Goal: Task Accomplishment & Management: Manage account settings

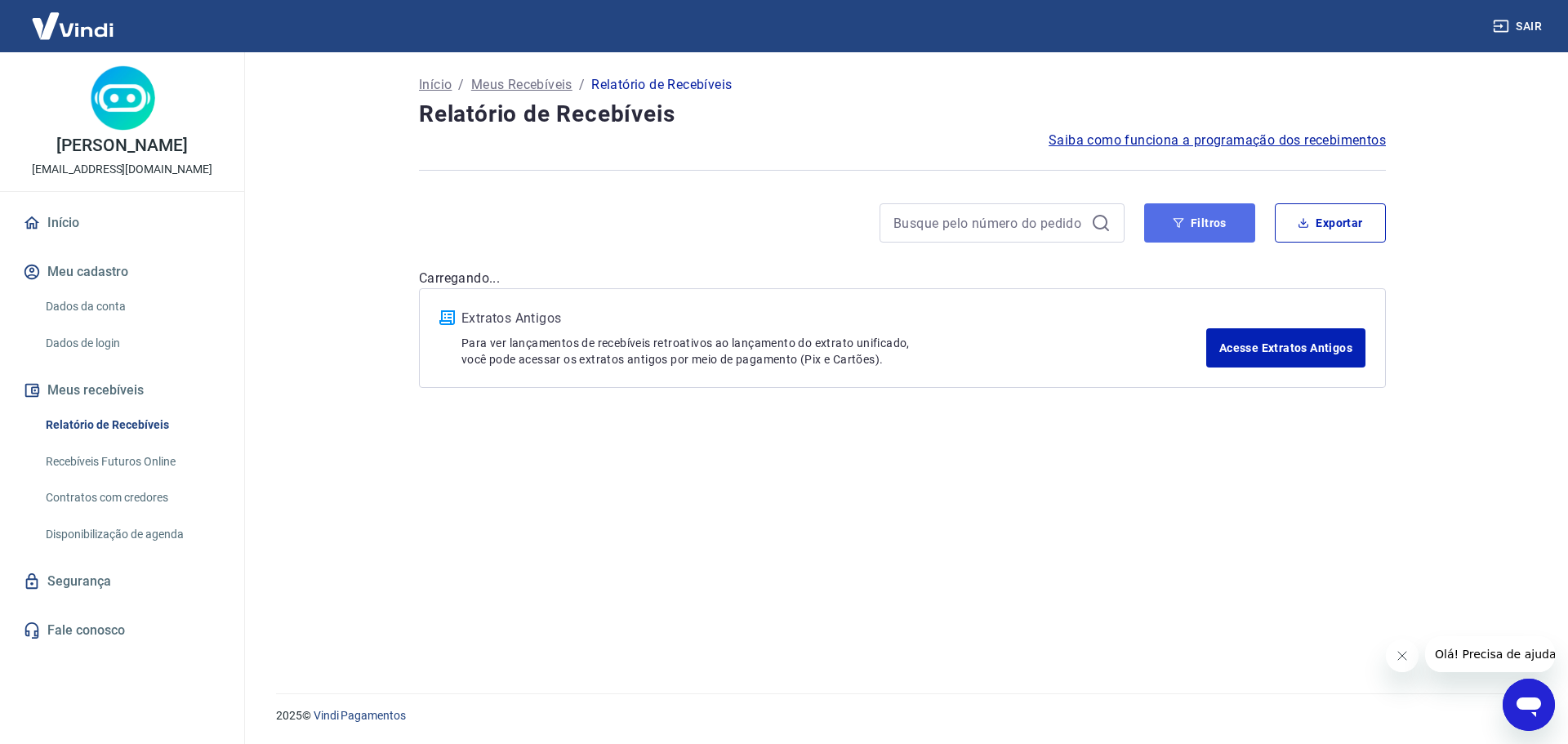
click at [1177, 238] on button "Filtros" at bounding box center [1199, 222] width 111 height 39
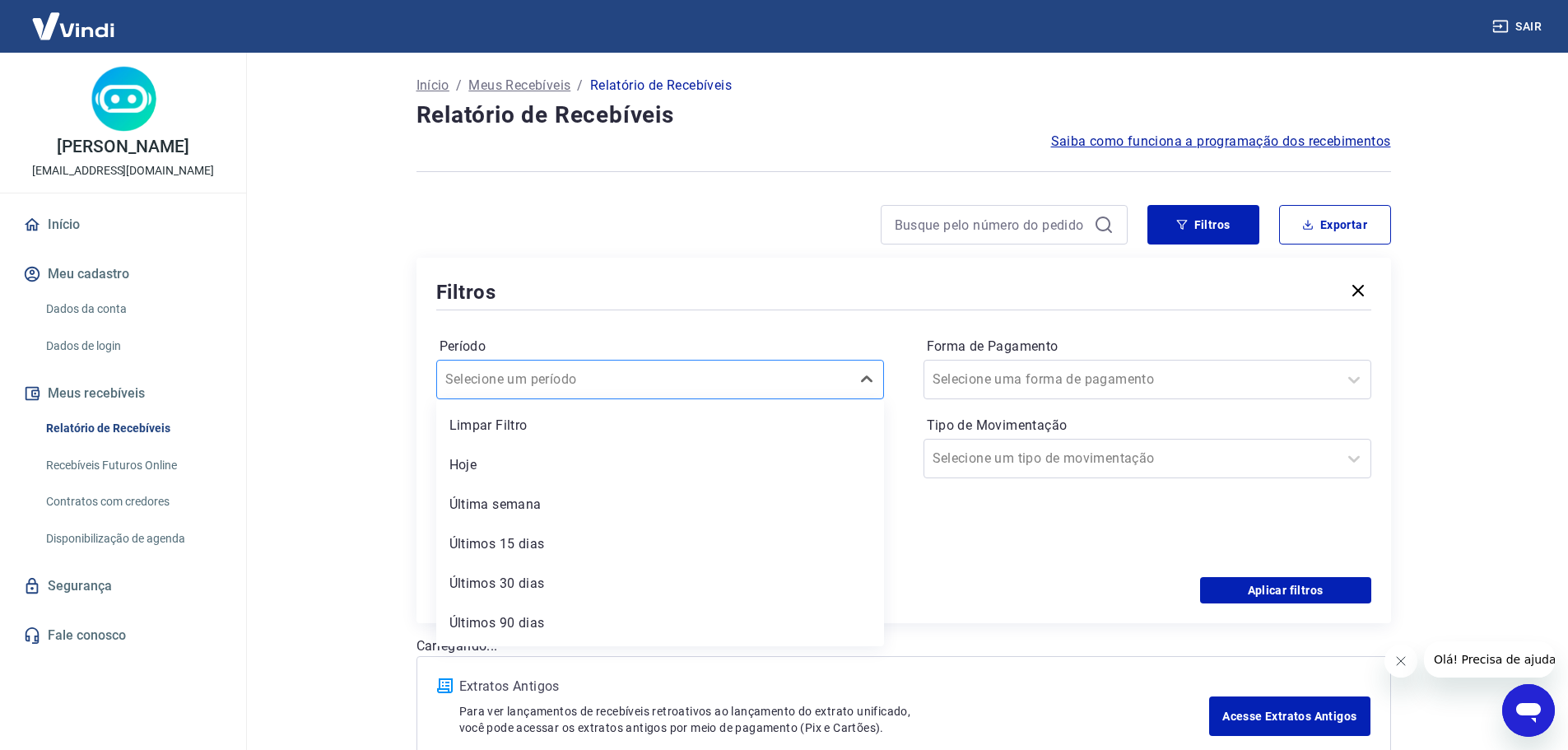
click at [684, 379] on div at bounding box center [643, 380] width 397 height 23
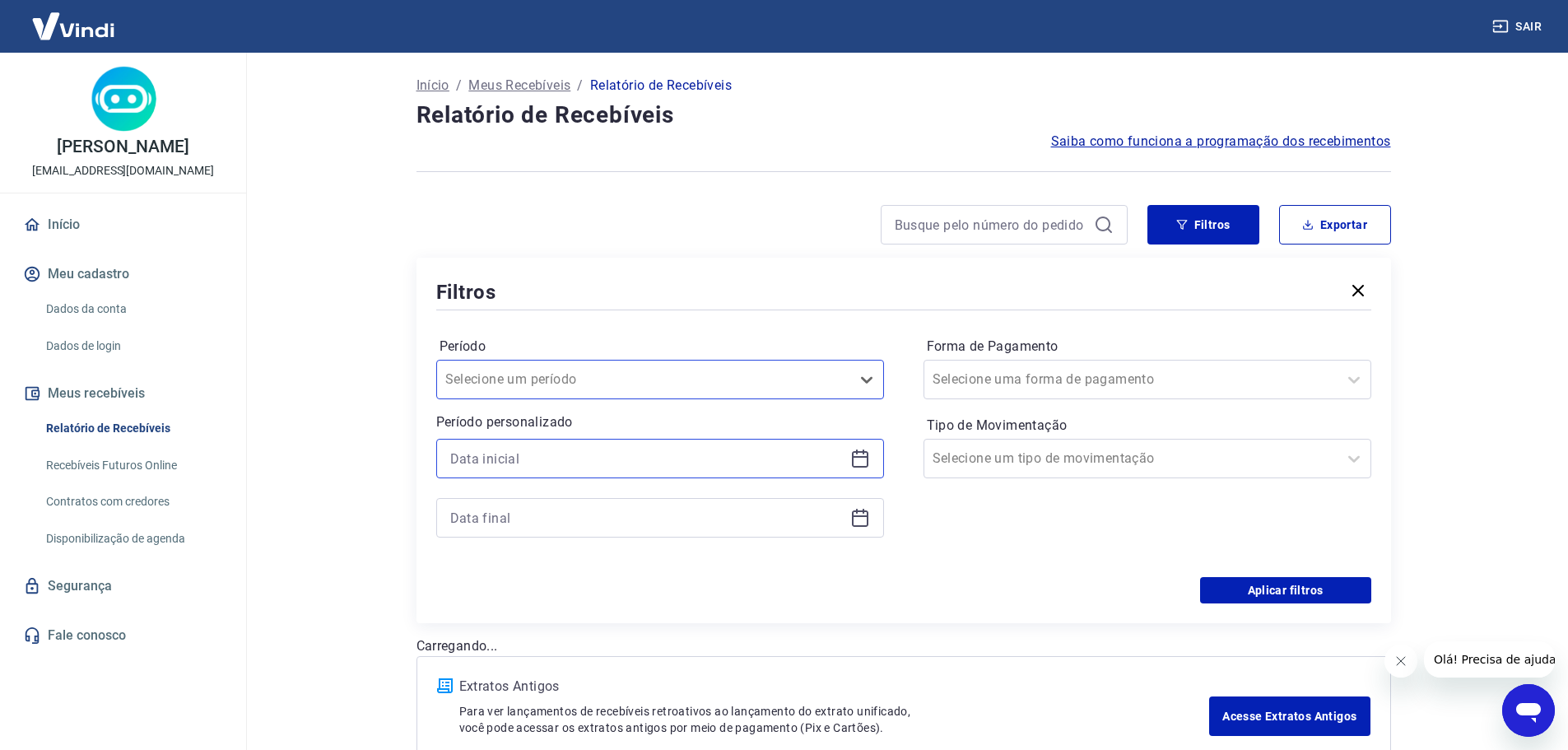
click at [641, 448] on input at bounding box center [647, 459] width 394 height 25
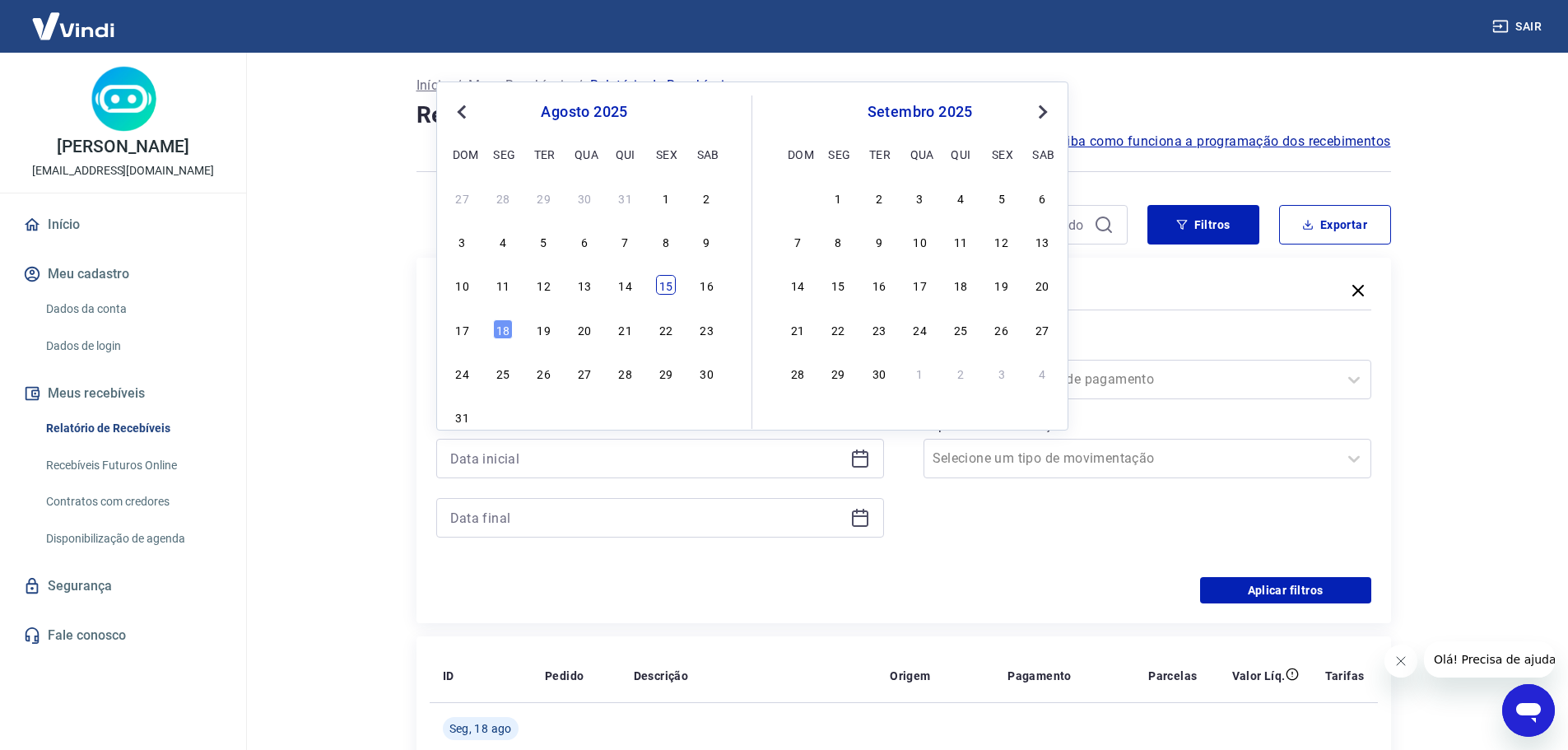
click at [673, 288] on div "15" at bounding box center [665, 285] width 20 height 20
type input "[DATE]"
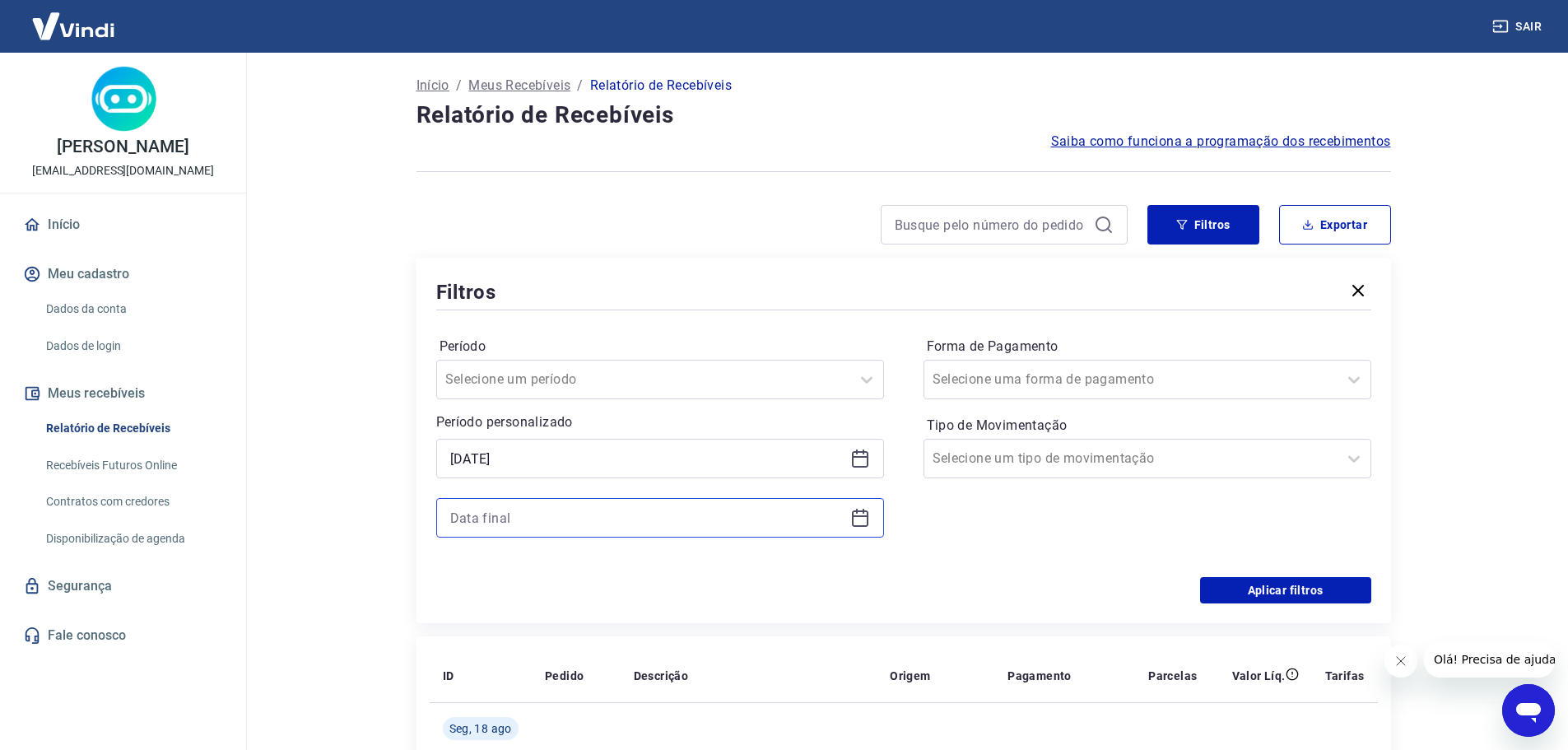
click at [620, 529] on input at bounding box center [647, 518] width 394 height 25
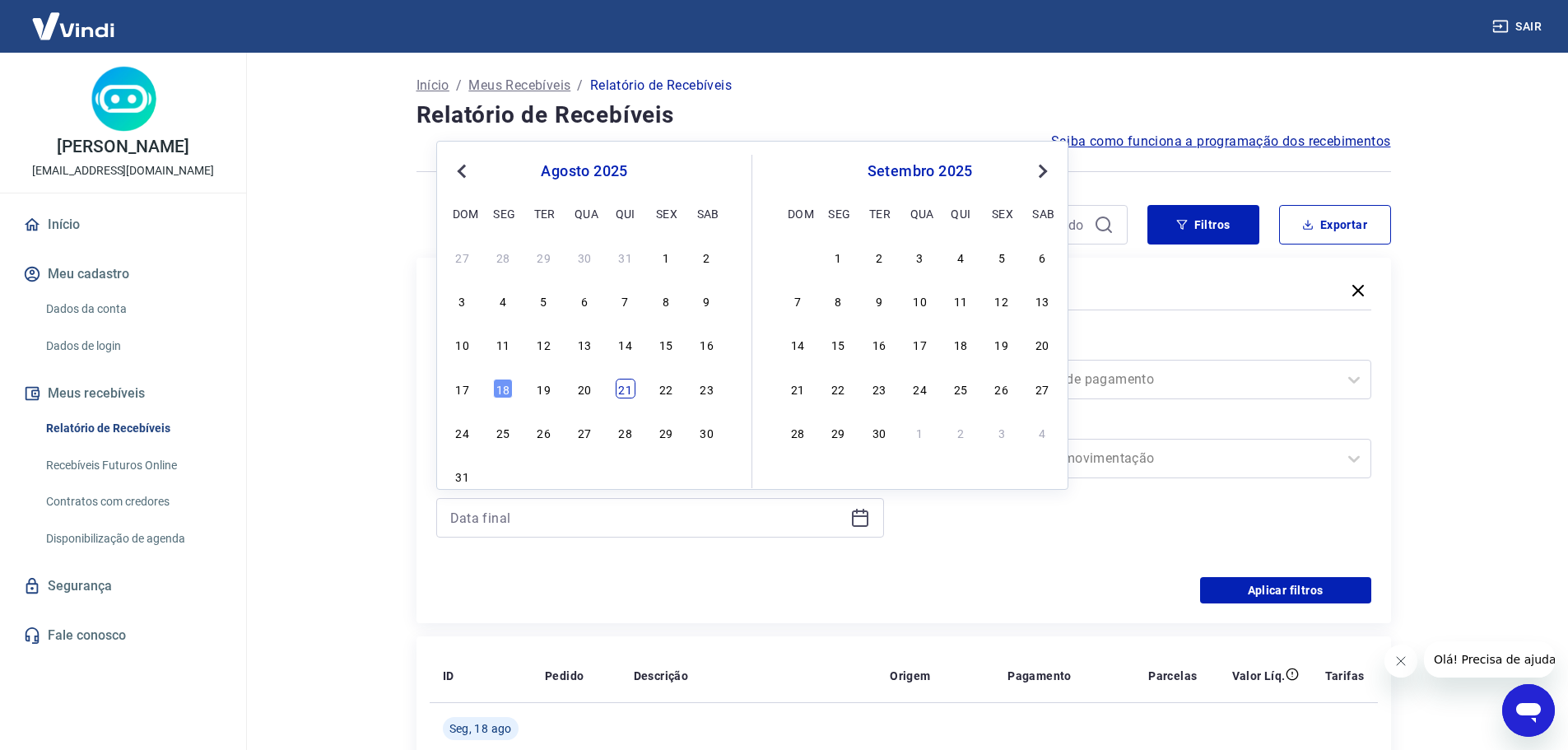
click at [627, 398] on div "21" at bounding box center [625, 388] width 20 height 20
type input "[DATE]"
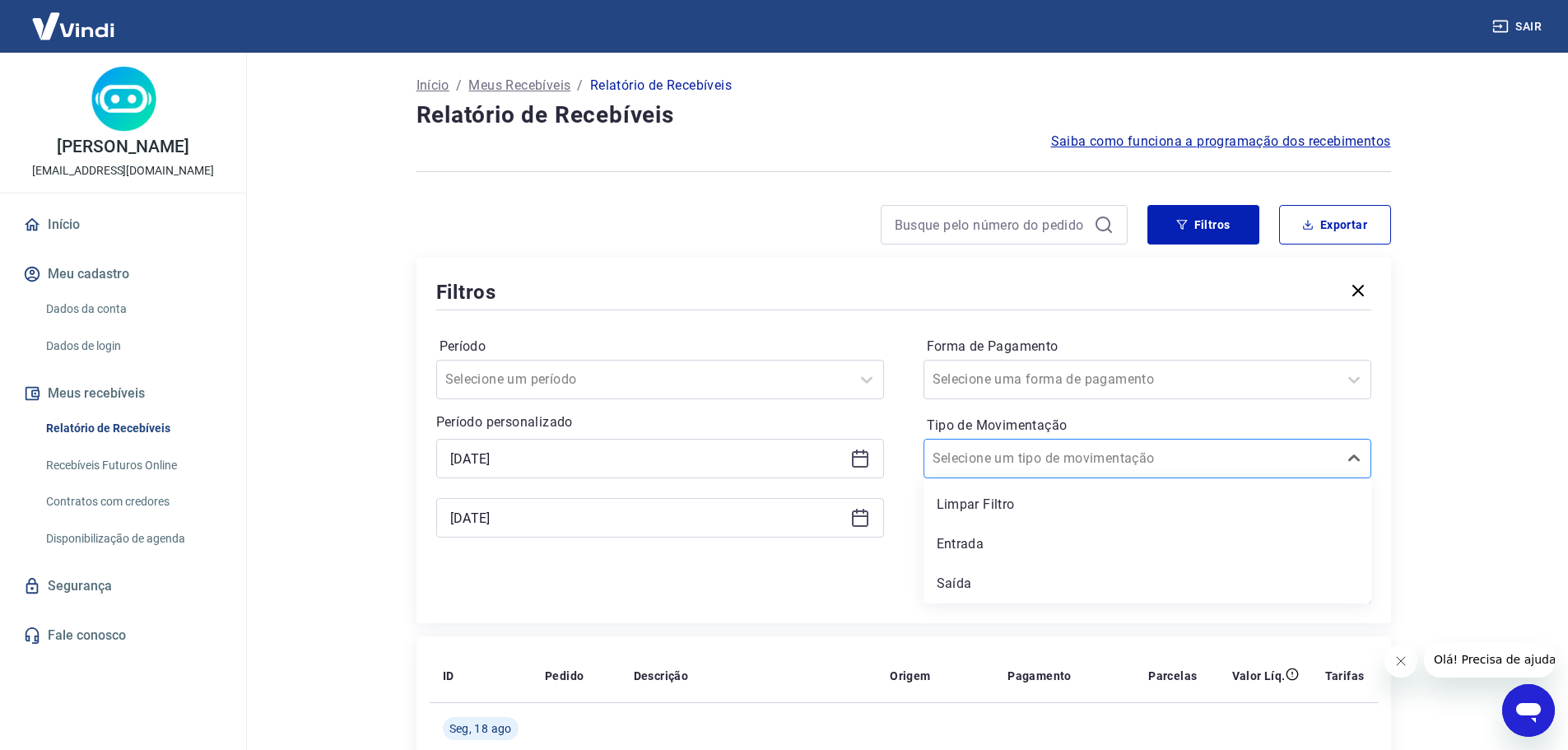
click at [1165, 448] on div at bounding box center [1131, 459] width 397 height 23
click at [950, 537] on div "Entrada" at bounding box center [1147, 544] width 447 height 33
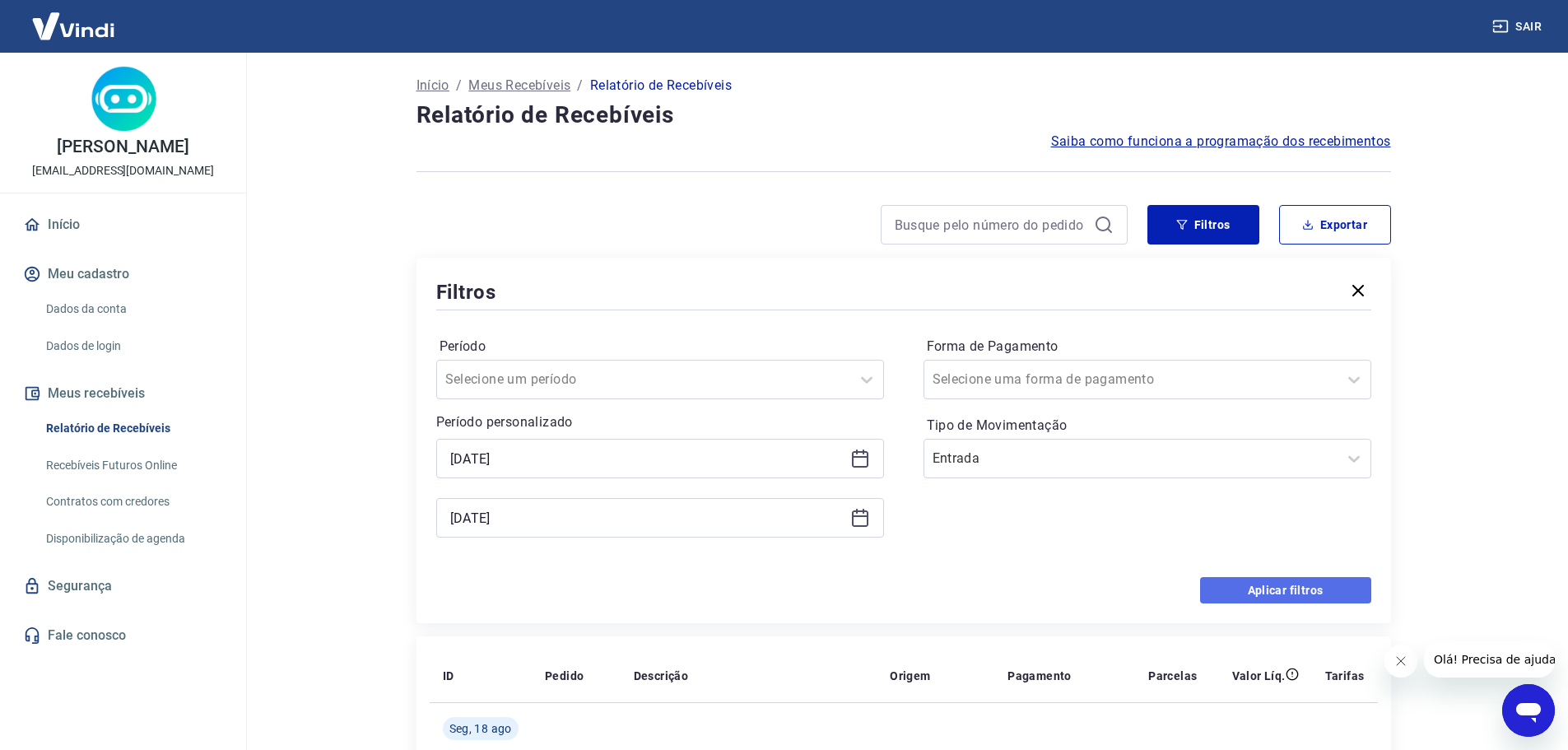
click at [1242, 591] on button "Aplicar filtros" at bounding box center [1285, 591] width 171 height 27
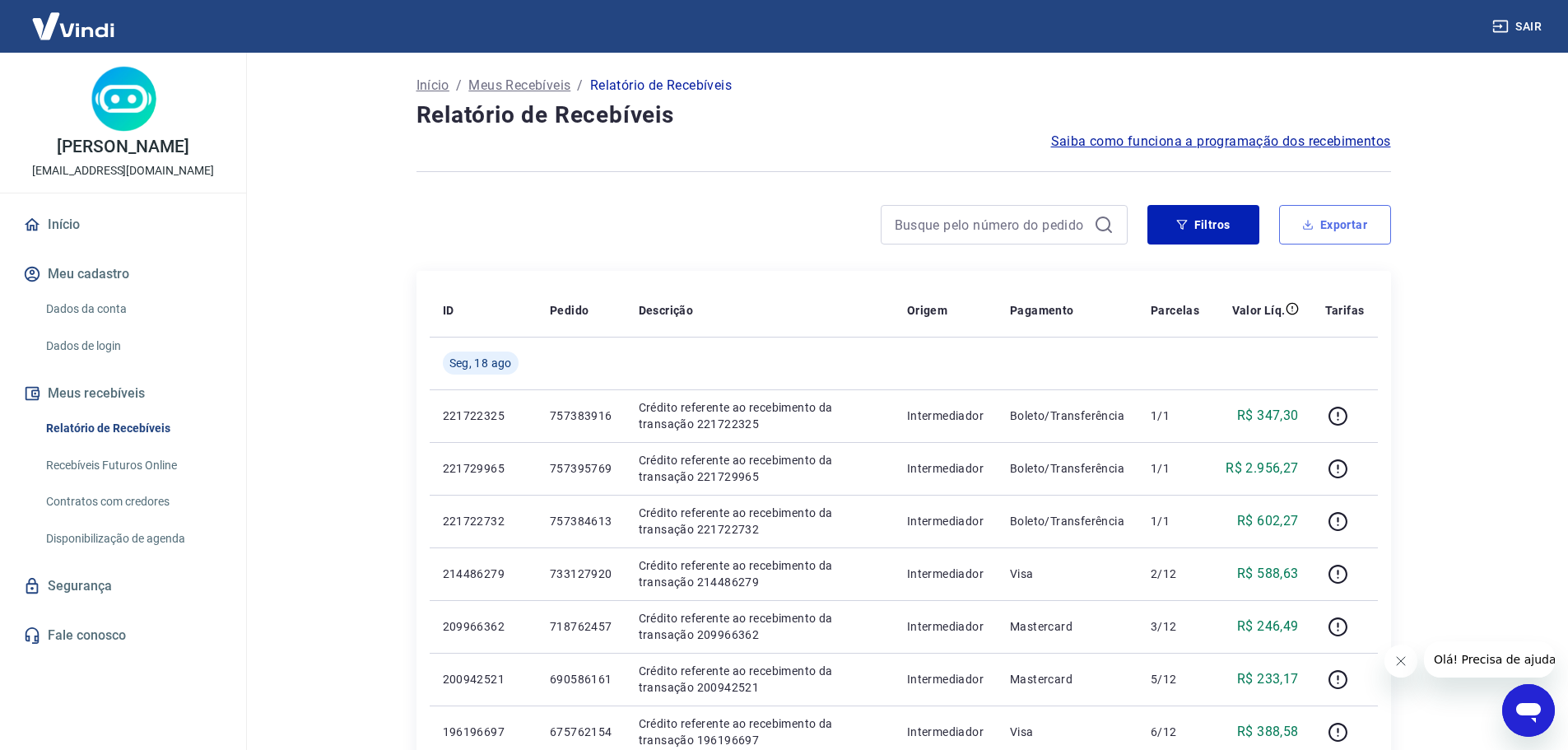
click at [1372, 231] on button "Exportar" at bounding box center [1335, 224] width 112 height 39
type input "[DATE]"
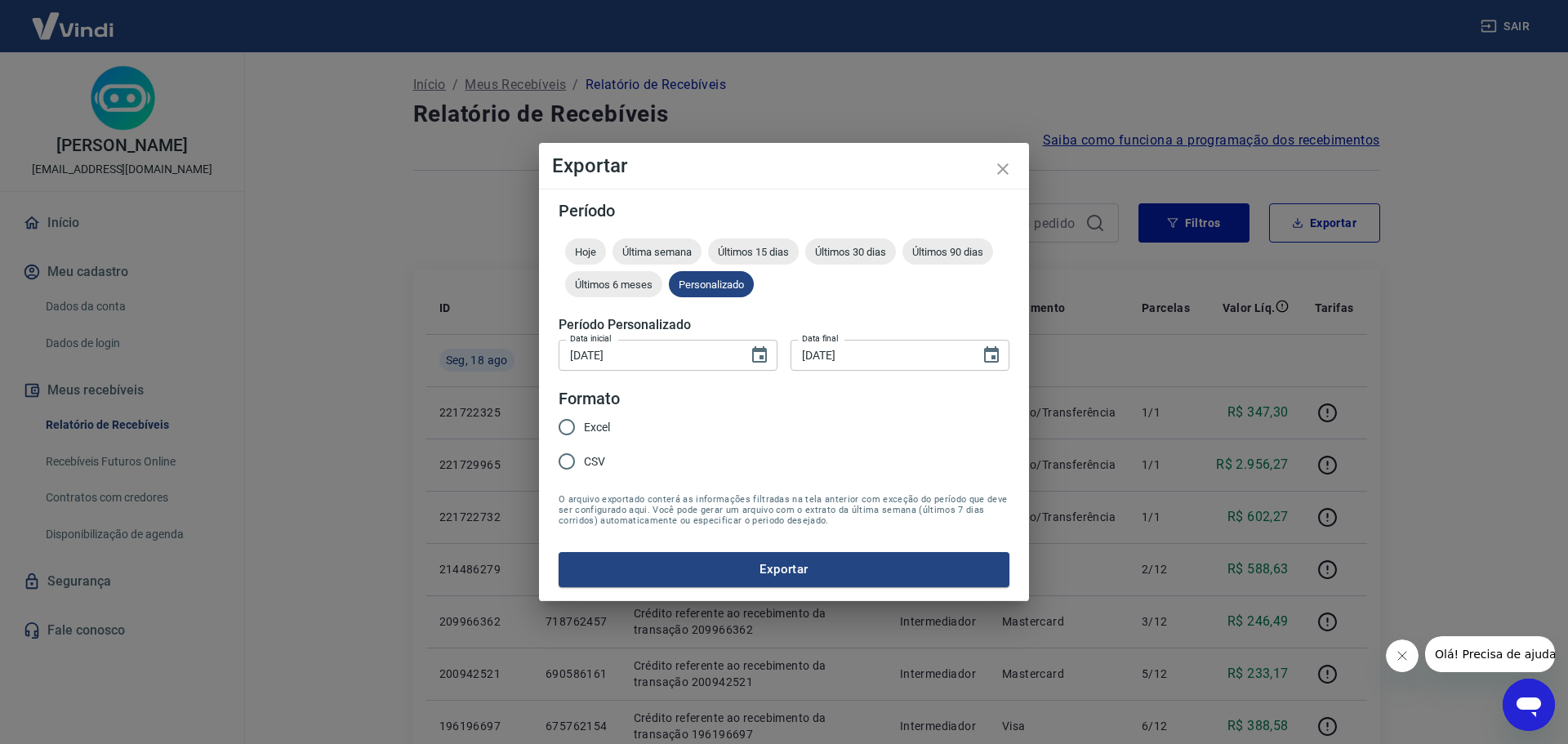
click at [596, 435] on span "Excel" at bounding box center [598, 428] width 27 height 17
click at [584, 435] on input "Excel" at bounding box center [566, 427] width 34 height 34
radio input "true"
click at [708, 564] on button "Exportar" at bounding box center [784, 569] width 451 height 34
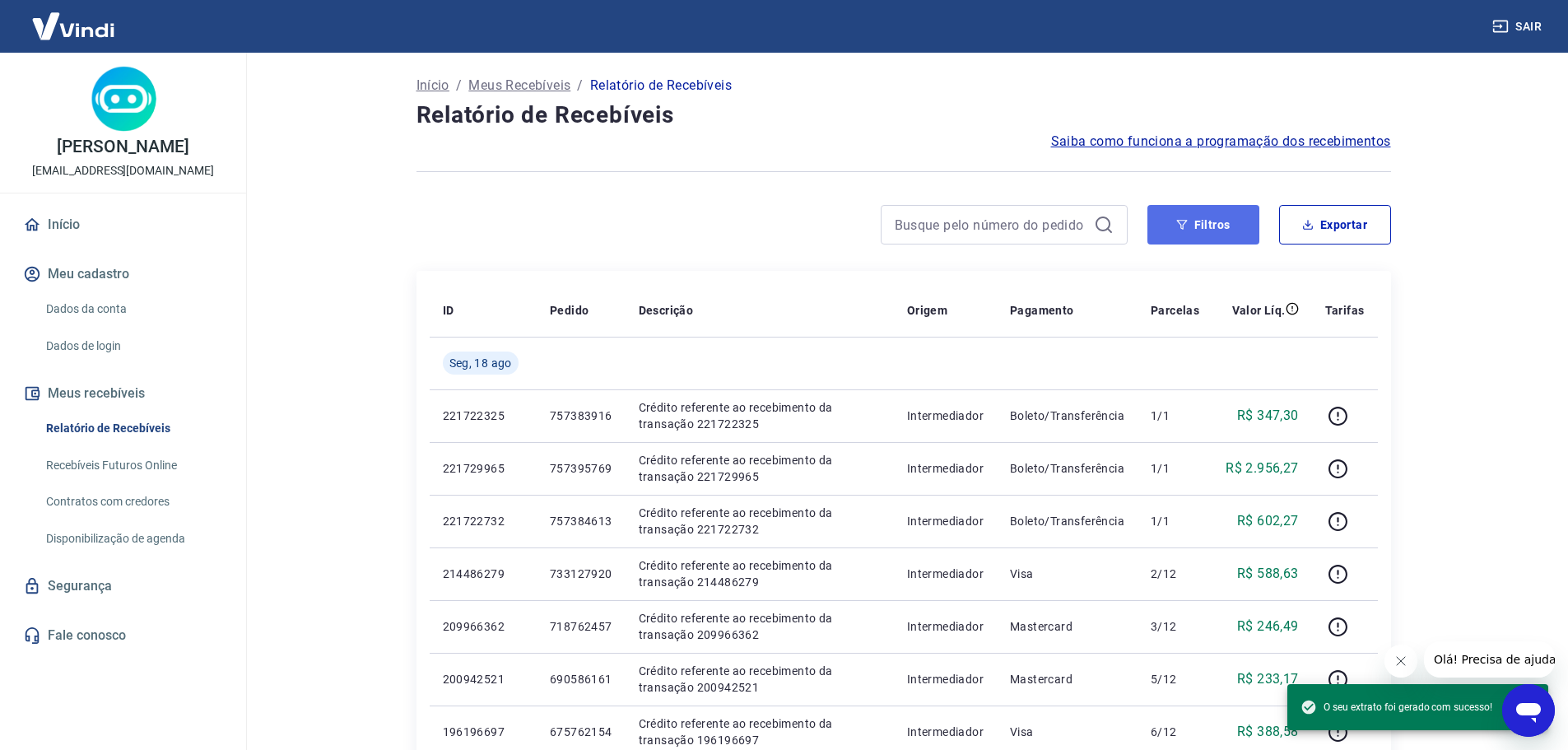
click at [1198, 220] on button "Filtros" at bounding box center [1203, 224] width 112 height 39
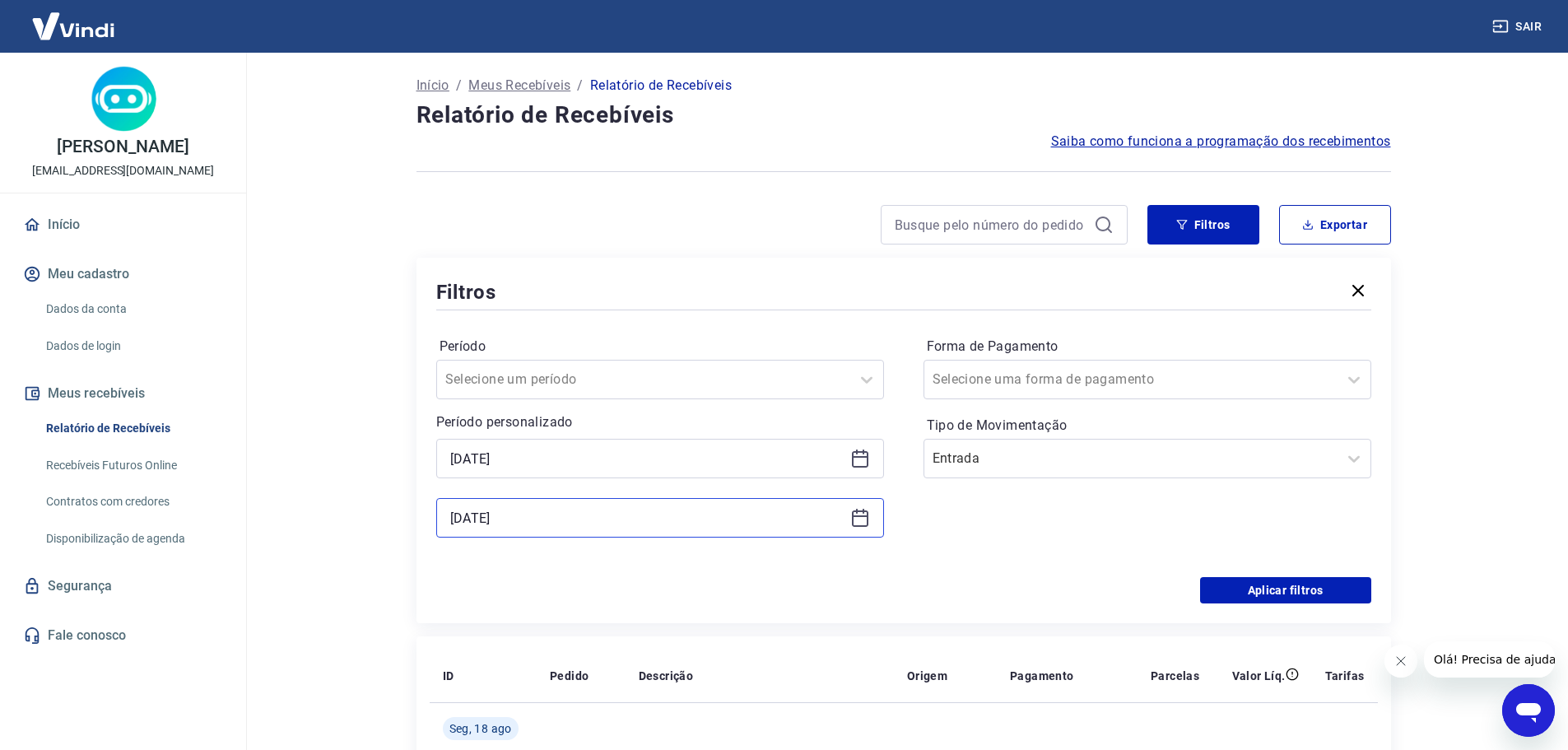
click at [655, 507] on input "[DATE]" at bounding box center [647, 518] width 394 height 25
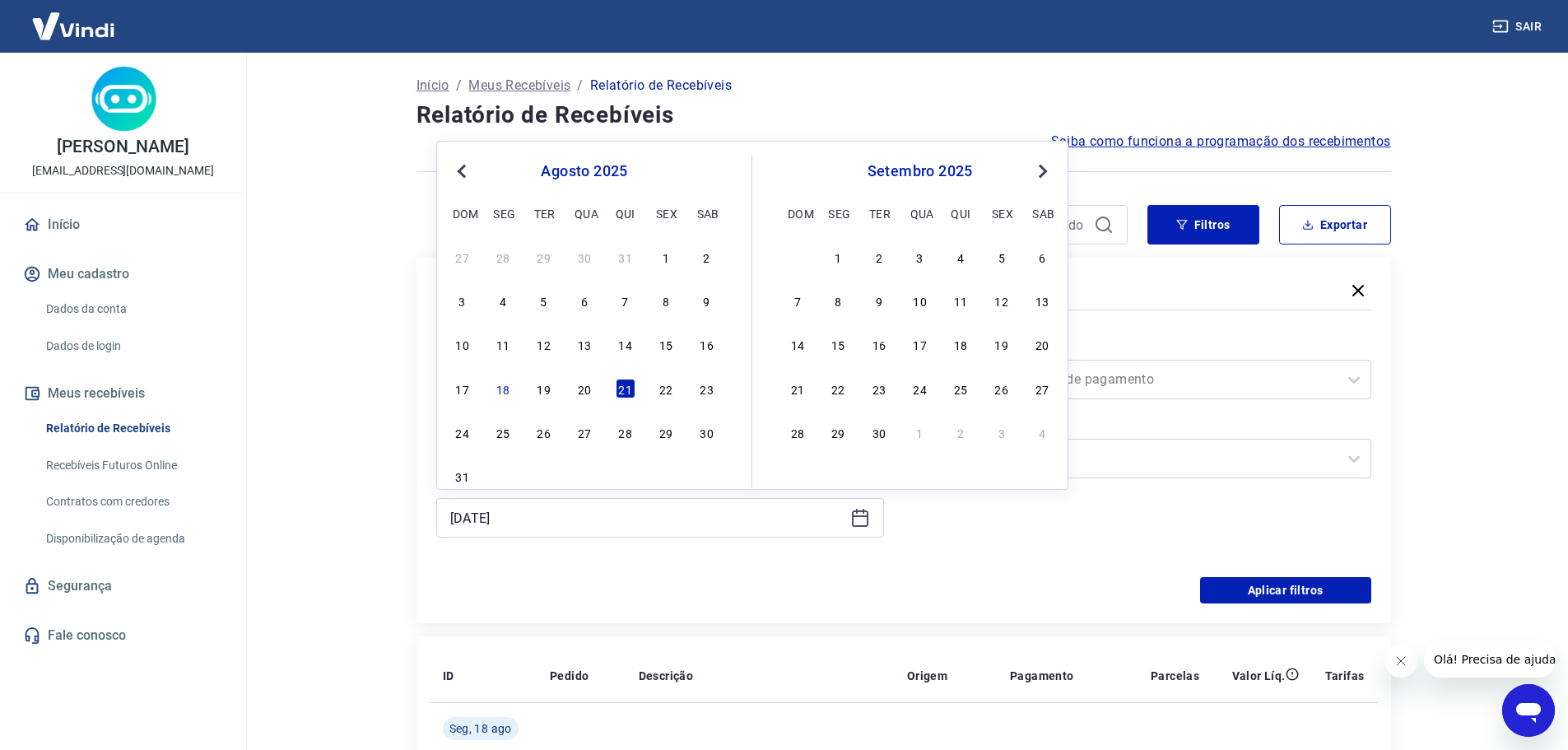
click at [447, 478] on div "Previous Month Next Month [DATE] dom seg ter qua qui sex sab 27 28 29 30 31 1 2…" at bounding box center [751, 315] width 632 height 349
drag, startPoint x: 456, startPoint y: 477, endPoint x: 509, endPoint y: 494, distance: 55.7
click at [457, 477] on div "31" at bounding box center [463, 475] width 20 height 20
type input "[DATE]"
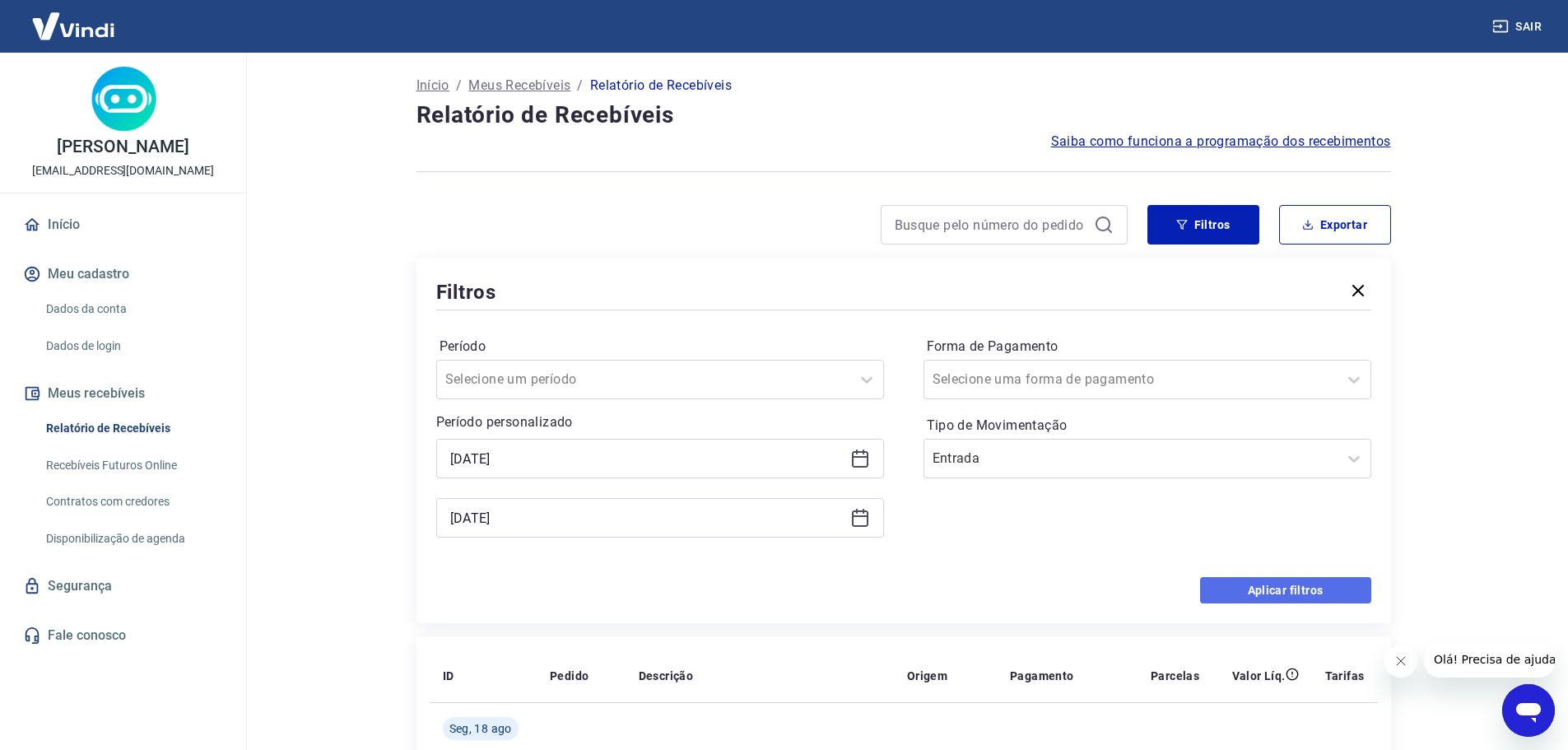
click at [1286, 591] on button "Aplicar filtros" at bounding box center [1285, 591] width 171 height 27
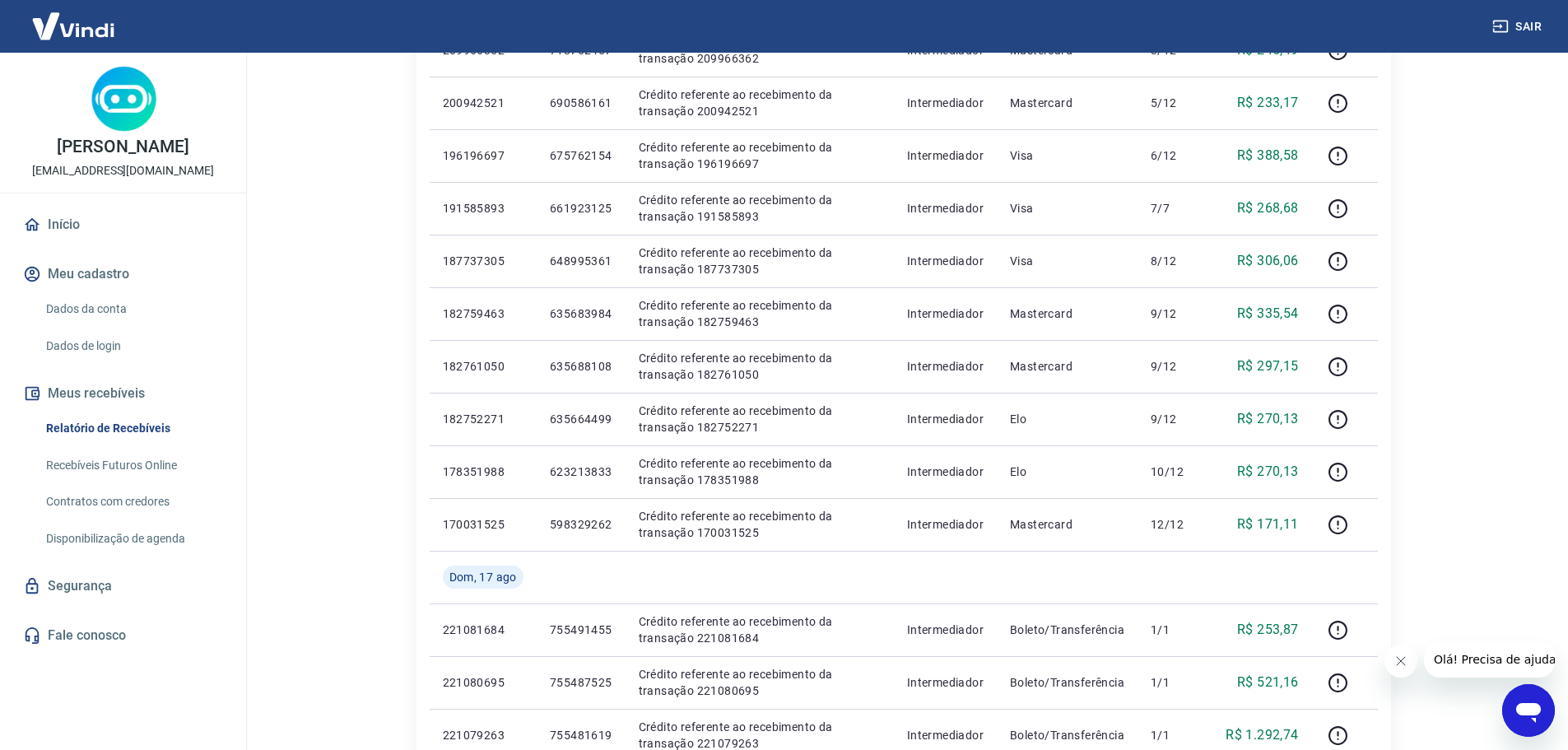
scroll to position [1017, 0]
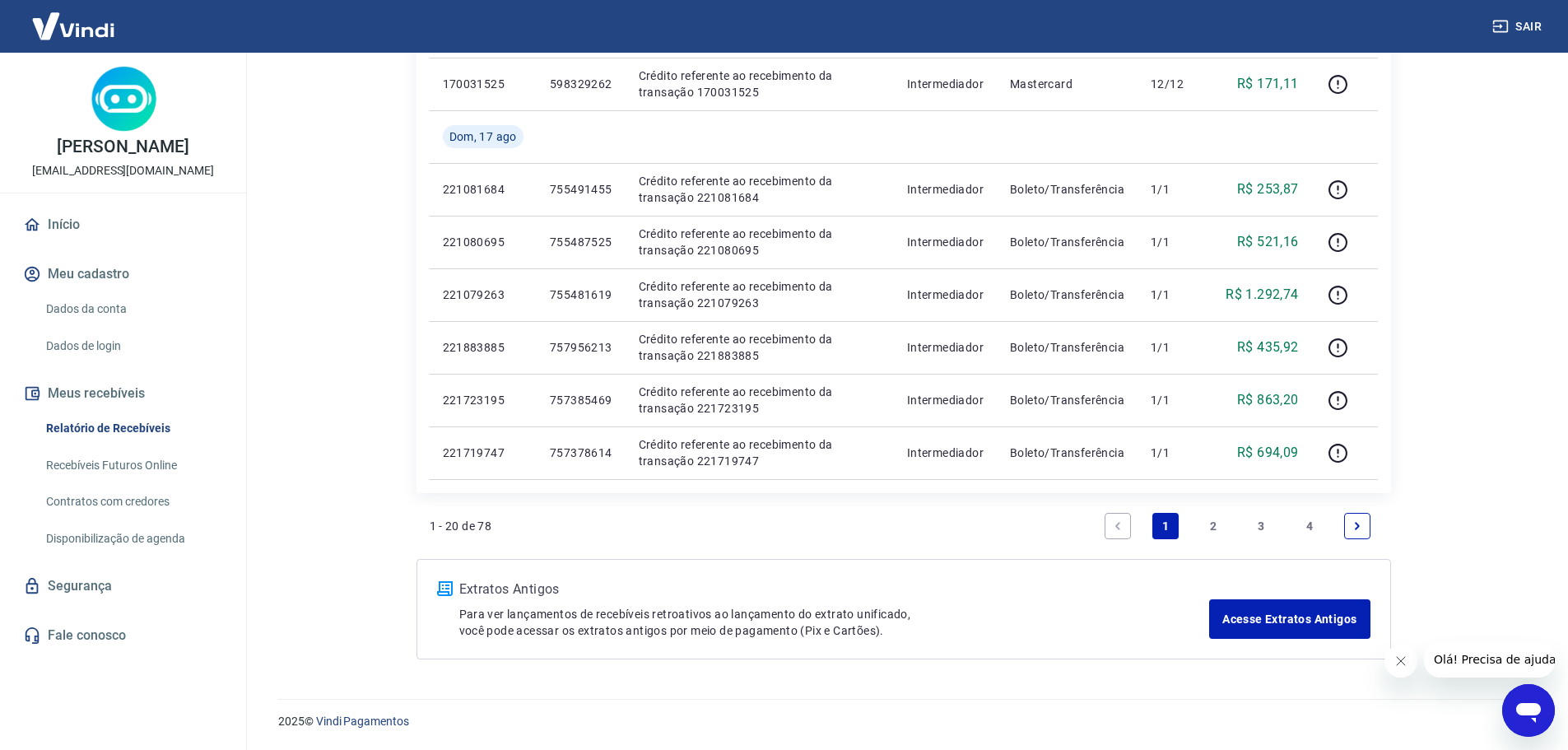
click at [1306, 526] on link "4" at bounding box center [1310, 526] width 27 height 27
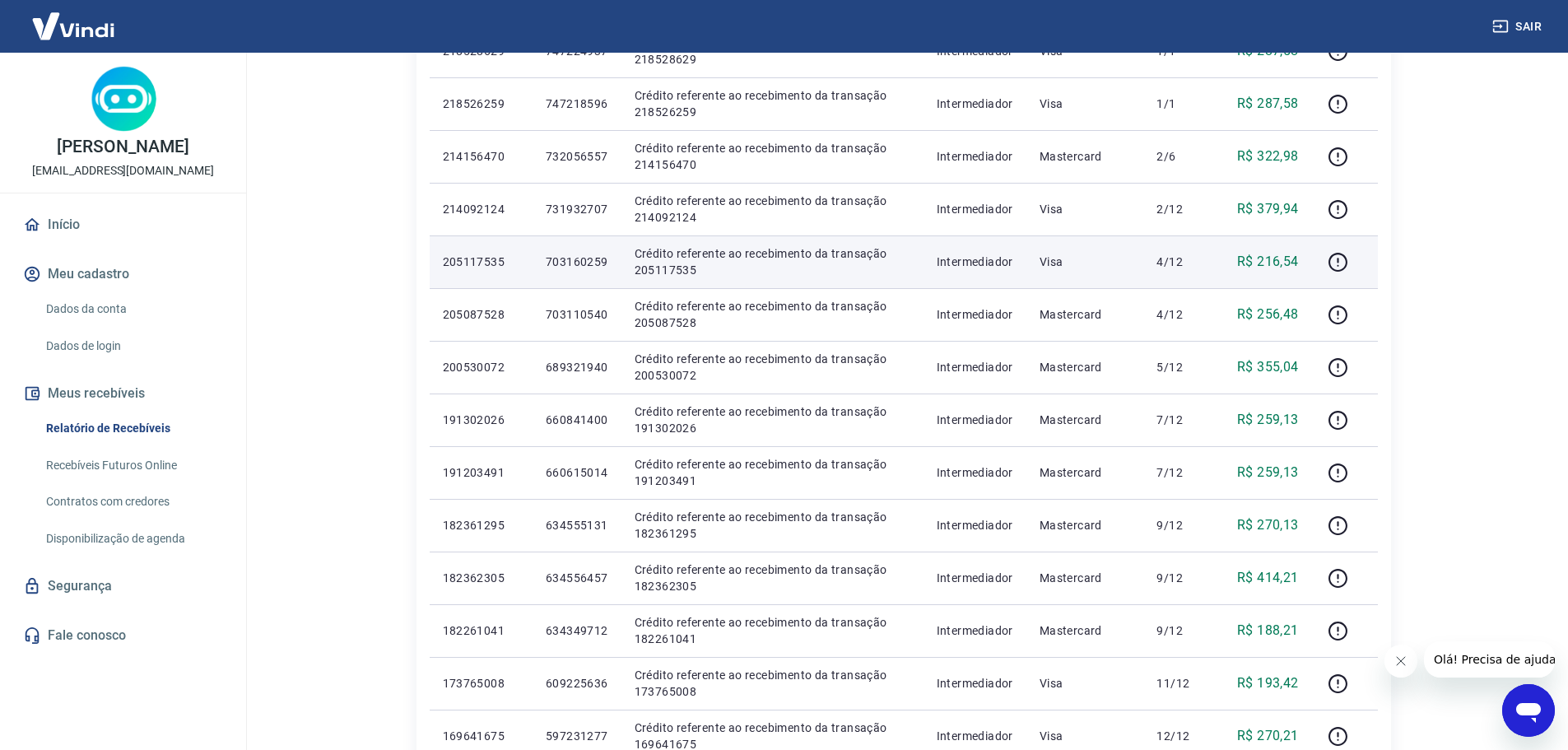
scroll to position [912, 0]
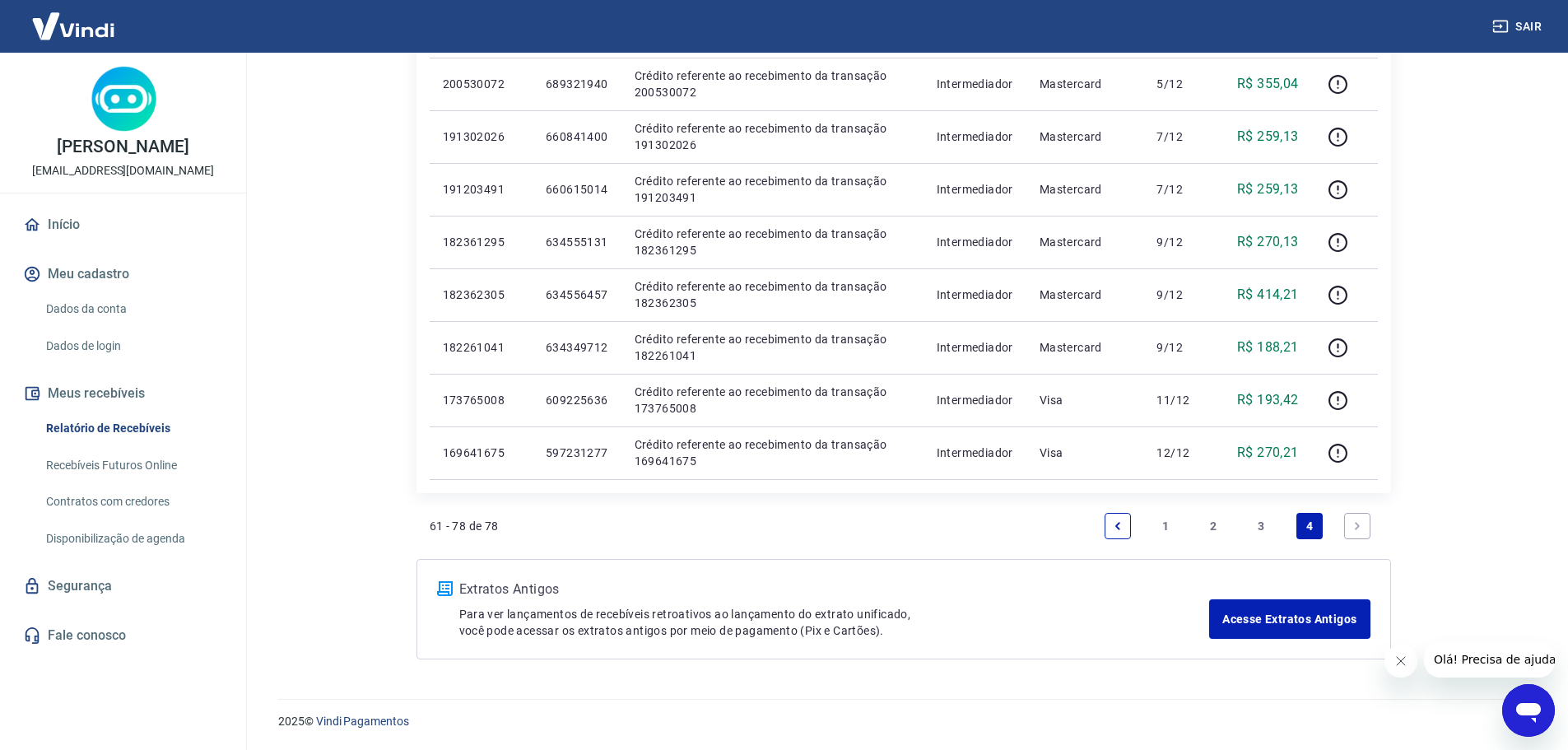
click at [1256, 530] on link "3" at bounding box center [1262, 526] width 27 height 27
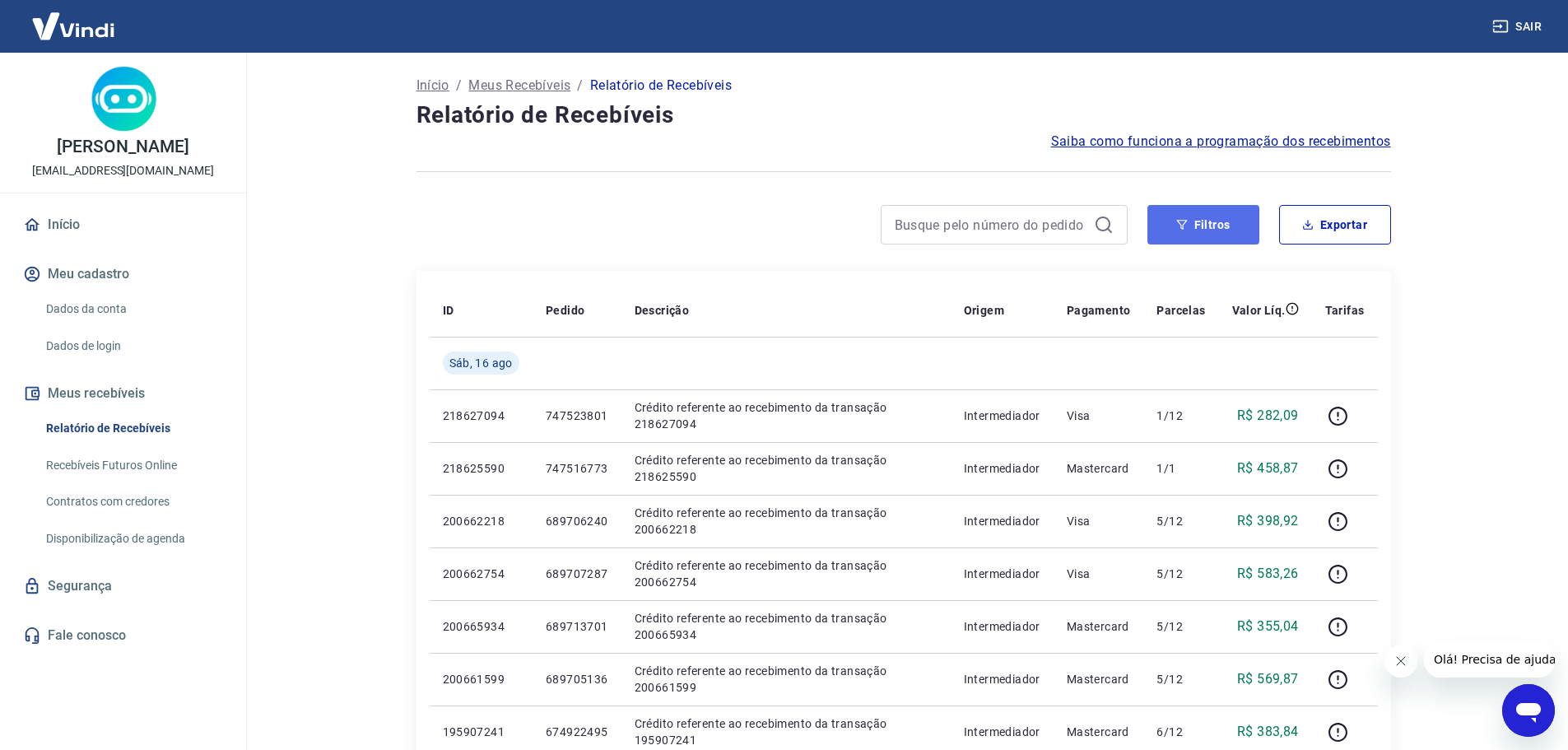
click at [1195, 236] on button "Filtros" at bounding box center [1203, 224] width 112 height 39
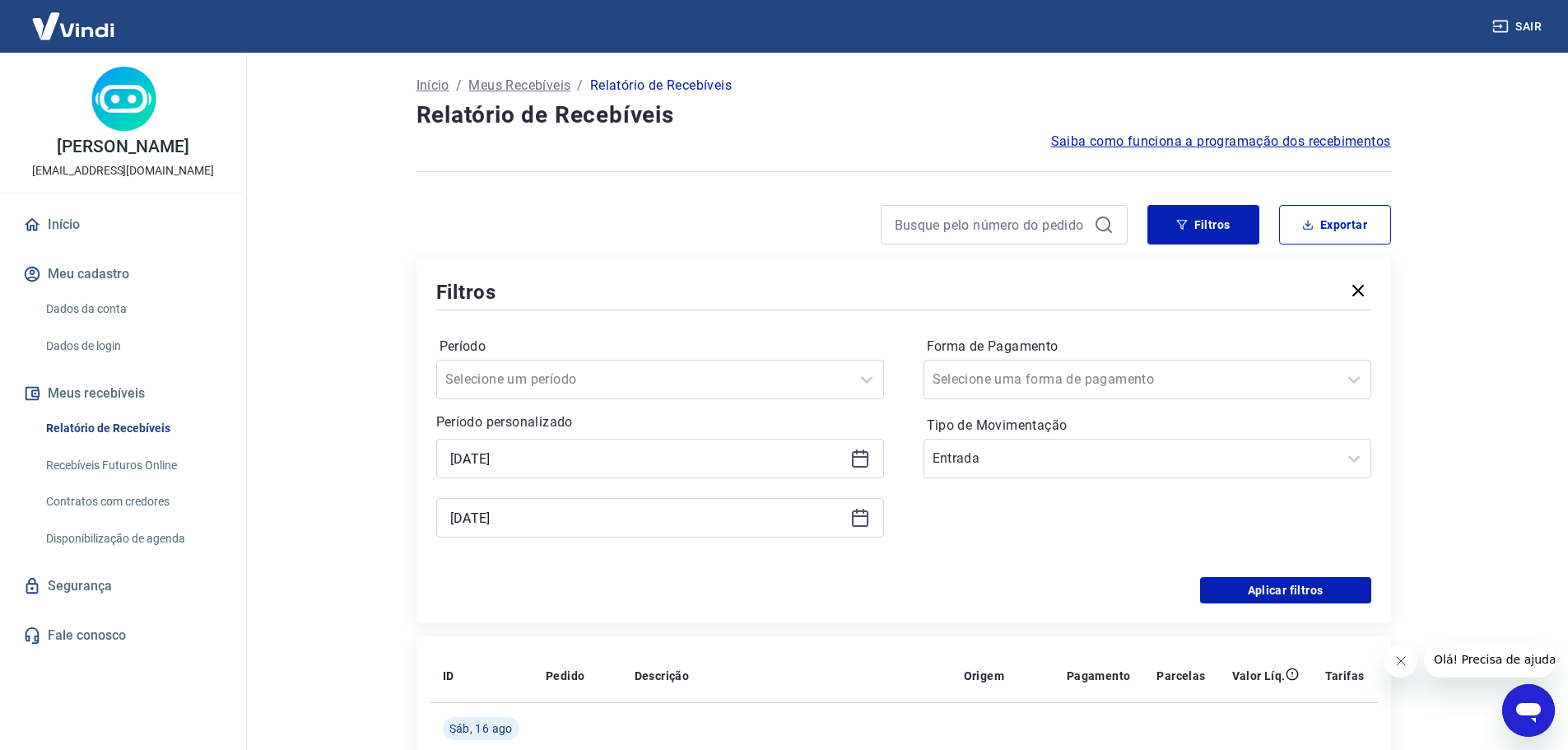
click at [677, 474] on div "[DATE]" at bounding box center [660, 458] width 447 height 39
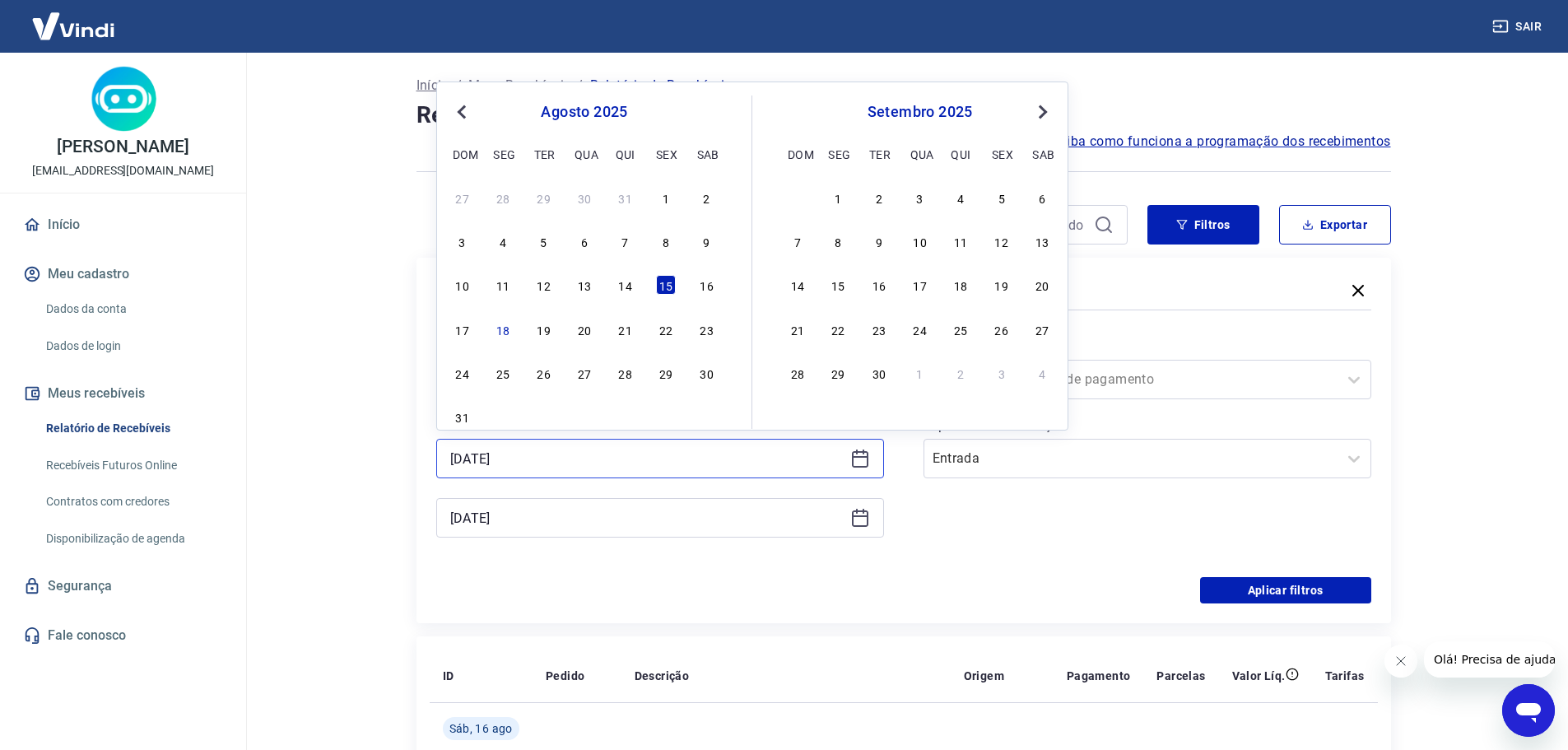
click at [672, 467] on input "[DATE]" at bounding box center [647, 459] width 394 height 25
click at [580, 373] on div "27" at bounding box center [584, 373] width 20 height 20
type input "[DATE]"
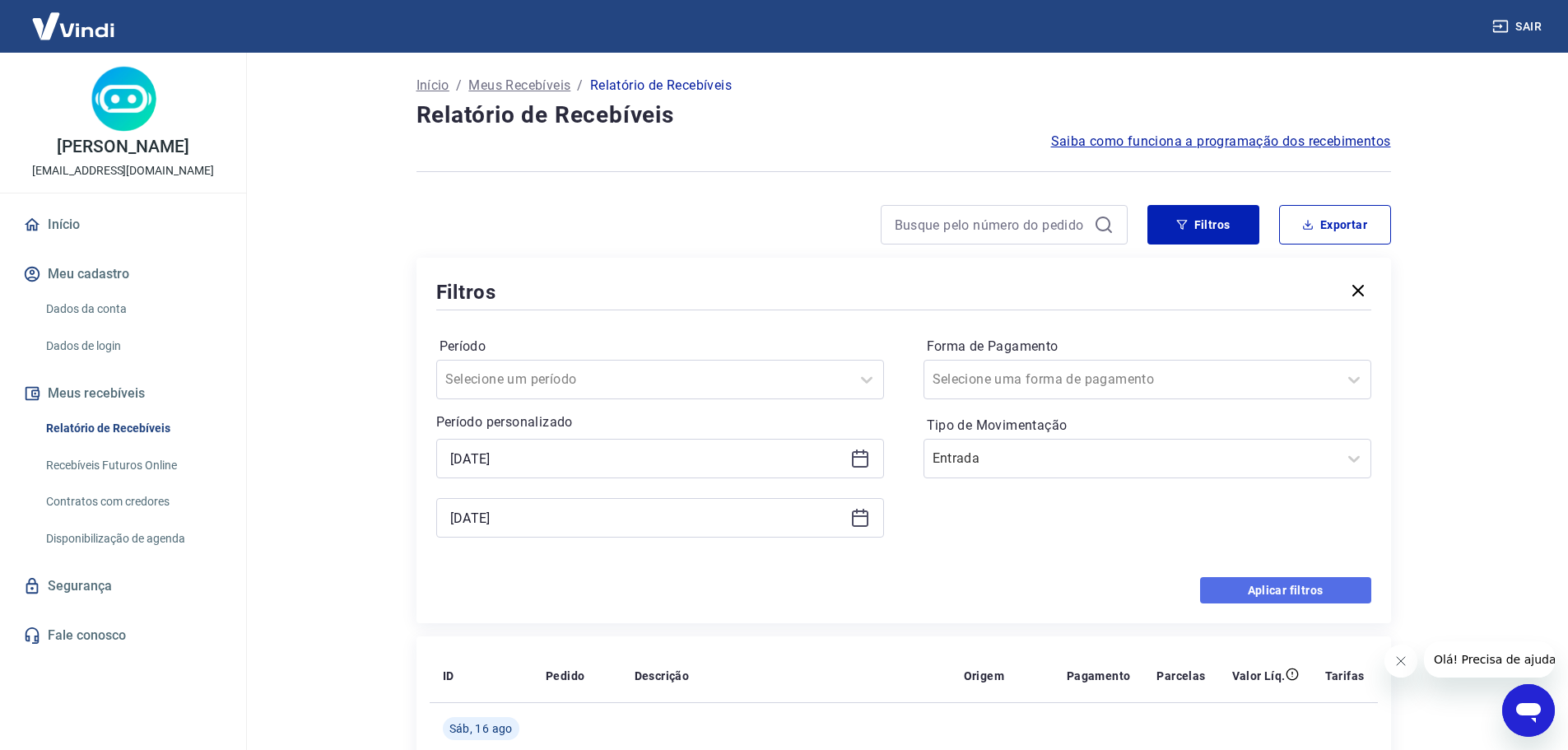
click at [1244, 585] on button "Aplicar filtros" at bounding box center [1285, 591] width 171 height 27
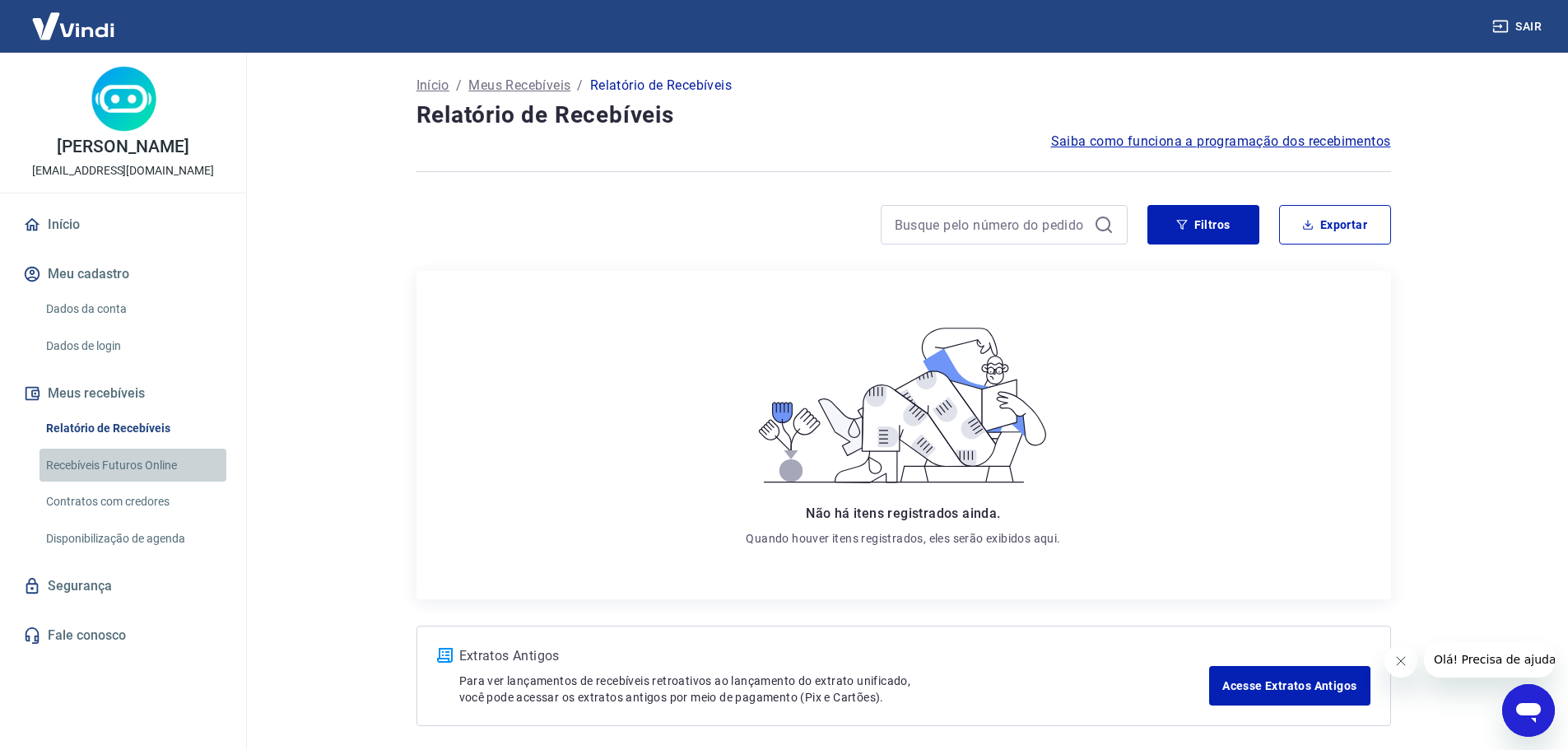
click at [108, 467] on link "Recebíveis Futuros Online" at bounding box center [132, 465] width 186 height 33
